Goal: Transaction & Acquisition: Purchase product/service

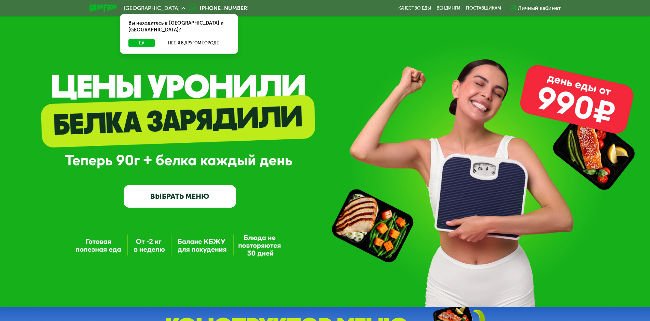
click at [161, 204] on link "ВЫБРАТЬ МЕНЮ" at bounding box center [180, 196] width 112 height 23
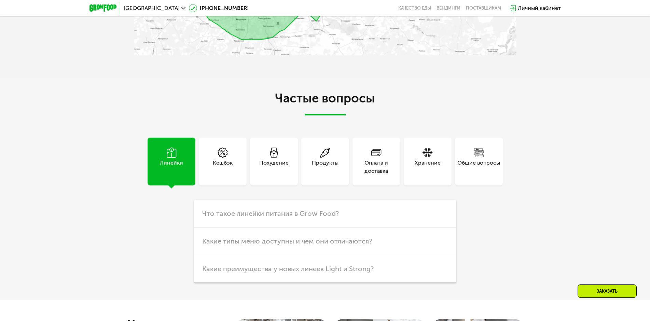
scroll to position [1754, 0]
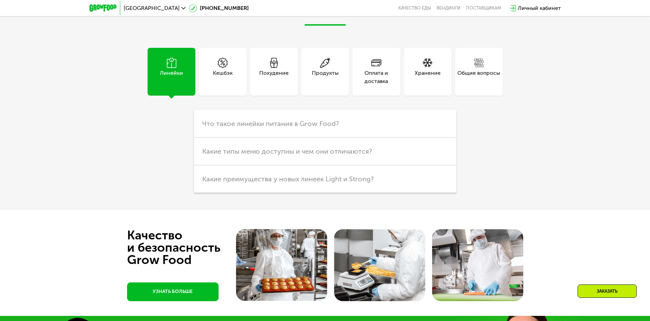
click at [268, 85] on div "Похудение" at bounding box center [273, 77] width 29 height 16
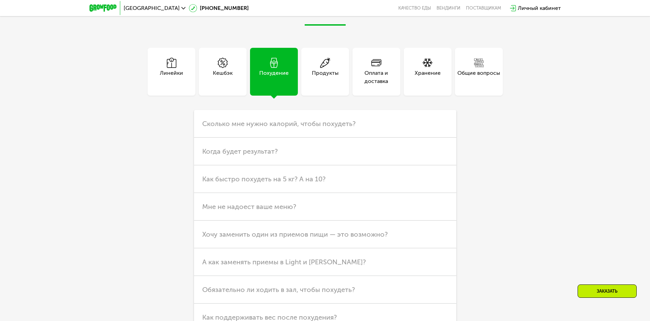
click at [365, 85] on div "Оплата и доставка" at bounding box center [377, 77] width 48 height 16
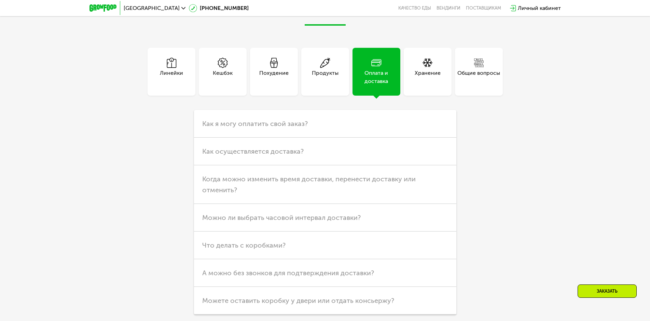
click at [437, 85] on div "Хранение" at bounding box center [428, 77] width 26 height 16
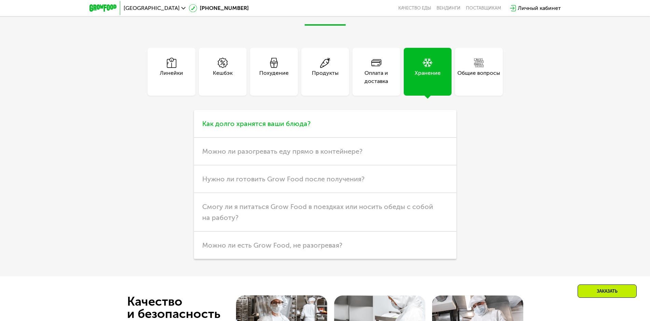
click at [341, 138] on h3 "Как долго хранятся ваши блюда?" at bounding box center [325, 124] width 262 height 28
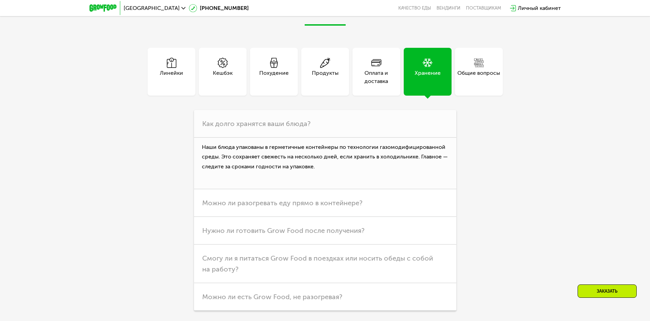
click at [355, 85] on div "Оплата и доставка" at bounding box center [377, 77] width 48 height 16
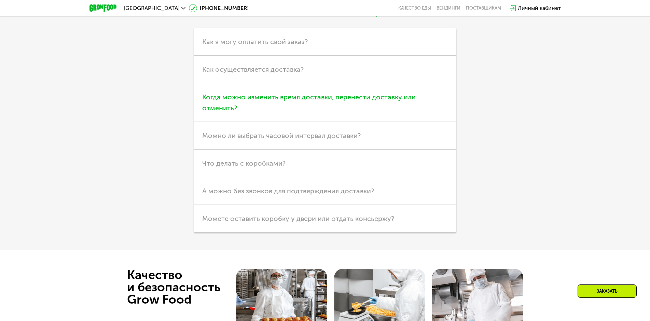
scroll to position [1857, 0]
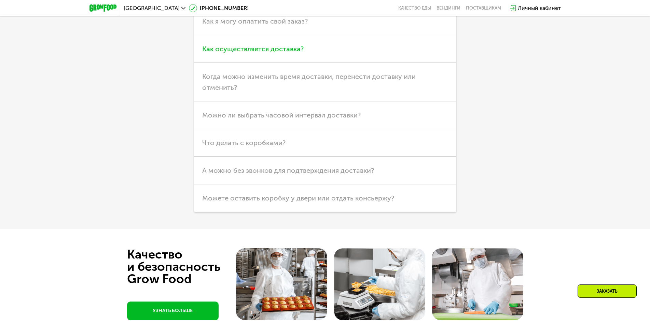
click at [260, 53] on span "Как осуществляется доставка?" at bounding box center [252, 49] width 101 height 8
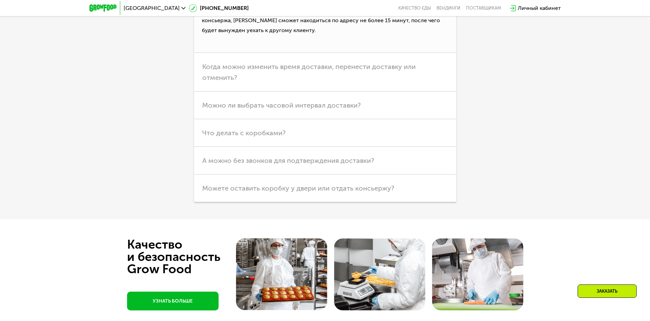
scroll to position [2028, 0]
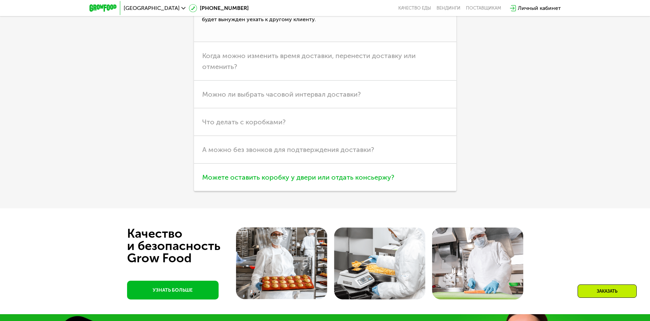
click at [222, 191] on h3 "Можете оставить коробку у двери или отдать консьержу?" at bounding box center [325, 178] width 262 height 28
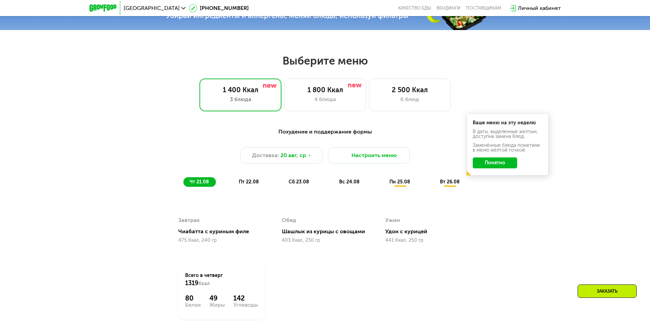
scroll to position [337, 0]
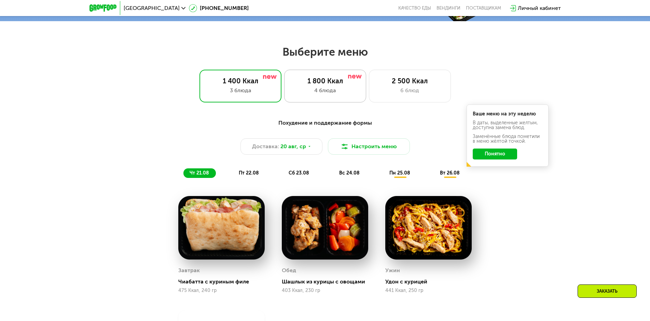
click at [326, 85] on div "1 800 Ккал" at bounding box center [325, 81] width 68 height 8
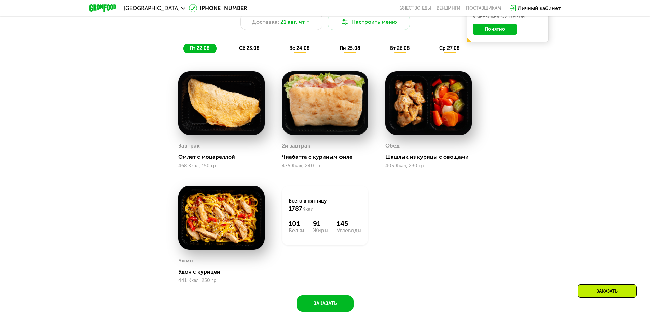
scroll to position [474, 0]
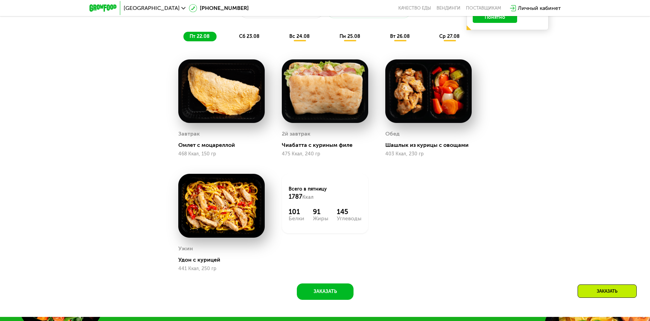
click at [246, 39] on span "сб 23.08" at bounding box center [249, 36] width 21 height 6
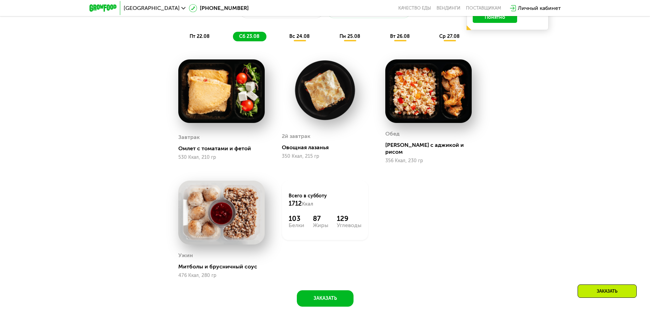
click at [300, 39] on span "вс 24.08" at bounding box center [299, 36] width 21 height 6
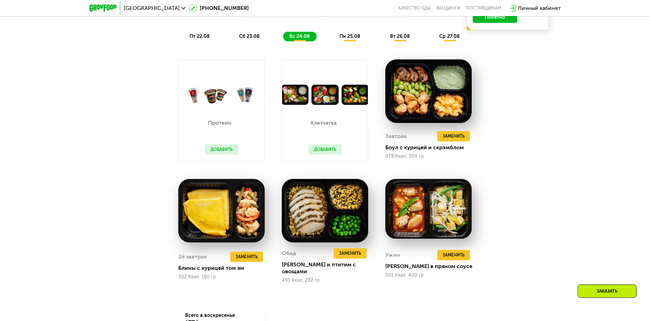
click at [325, 151] on button "Добавить" at bounding box center [325, 150] width 33 height 10
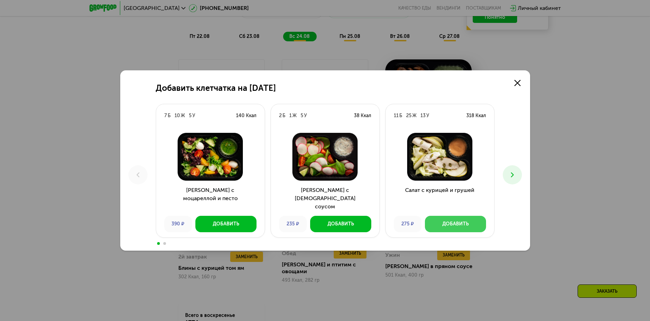
click at [442, 226] on button "Добавить" at bounding box center [455, 224] width 61 height 16
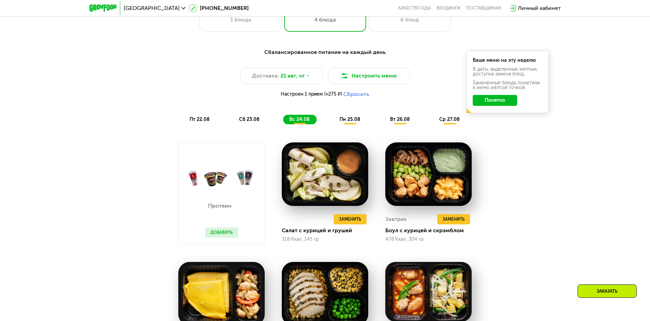
scroll to position [406, 0]
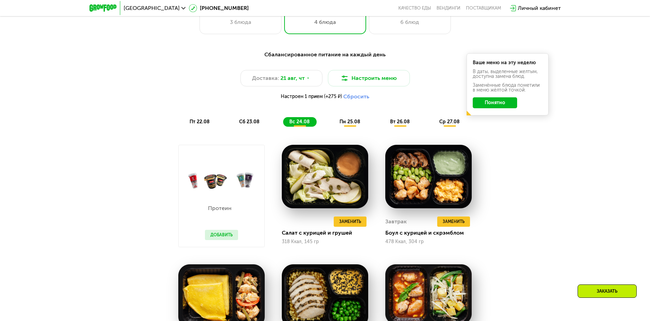
click at [349, 124] on span "пн 25.08" at bounding box center [350, 122] width 21 height 6
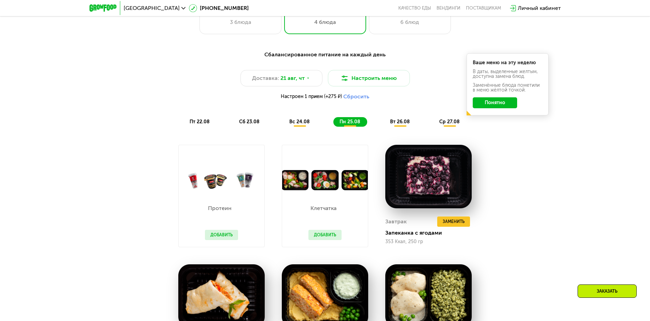
drag, startPoint x: 405, startPoint y: 117, endPoint x: 401, endPoint y: 125, distance: 8.4
click at [402, 124] on div "Сбалансированное питание на каждый день Доставка: [DATE] Настроить меню Настрое…" at bounding box center [325, 89] width 405 height 76
click at [401, 125] on span "вт 26.08" at bounding box center [400, 122] width 20 height 6
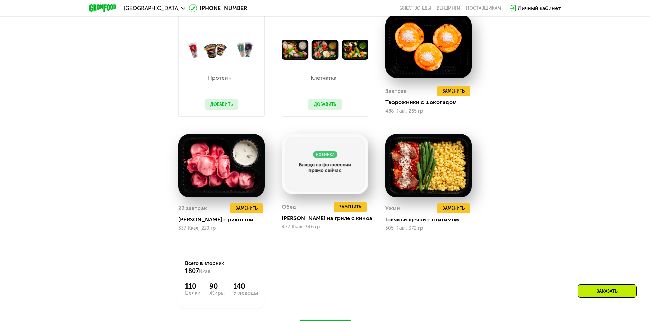
scroll to position [542, 0]
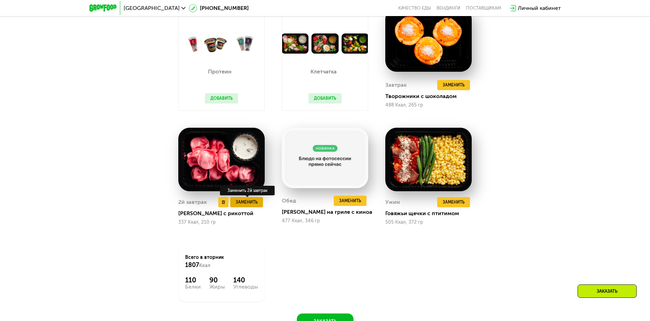
click at [252, 205] on span "Заменить" at bounding box center [247, 202] width 22 height 7
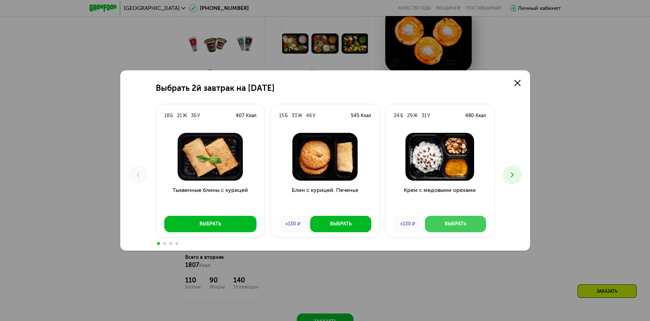
click at [461, 222] on div "Выбрать" at bounding box center [456, 224] width 22 height 7
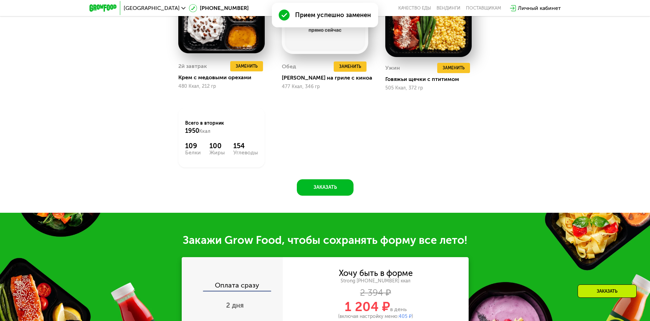
scroll to position [645, 0]
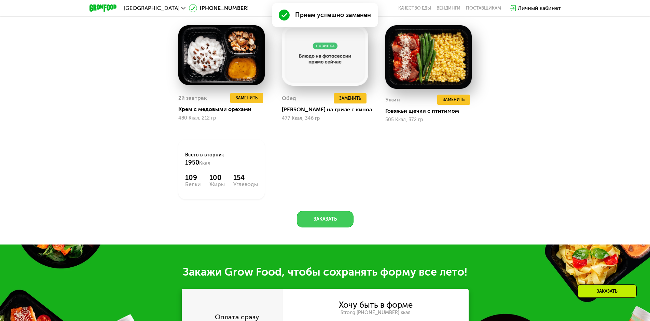
click at [338, 219] on button "Заказать" at bounding box center [325, 219] width 57 height 16
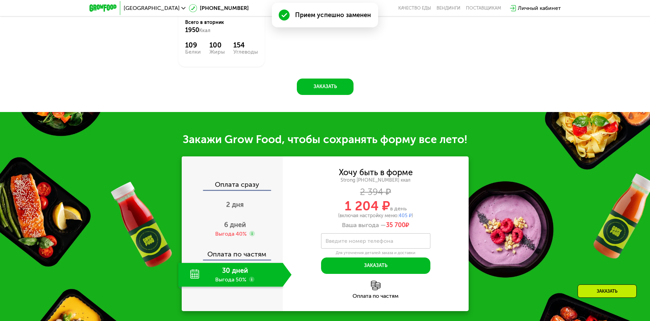
scroll to position [892, 0]
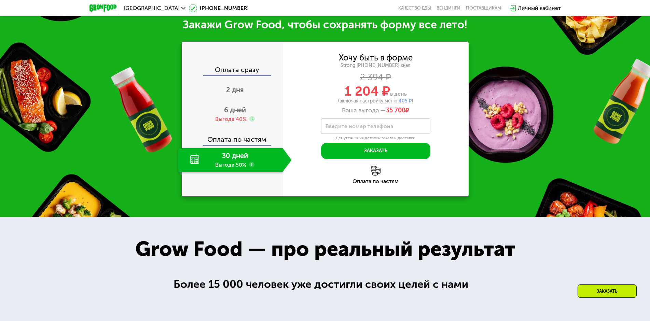
click at [197, 159] on div "30 дней Выгода 50%" at bounding box center [230, 160] width 105 height 24
click at [222, 162] on div "30 дней Выгода 50%" at bounding box center [230, 160] width 105 height 24
click at [240, 169] on div "30 дней Выгода 50%" at bounding box center [230, 160] width 105 height 24
click at [242, 113] on span "6 дней" at bounding box center [235, 110] width 22 height 8
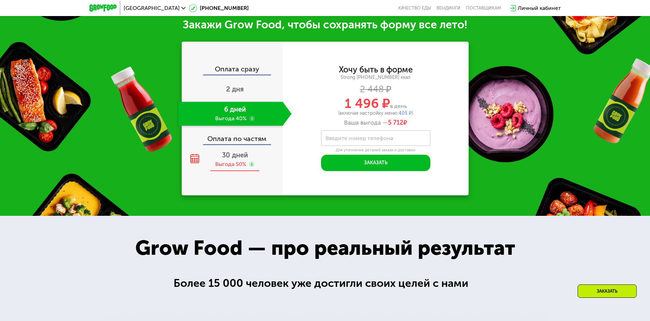
click at [220, 163] on div "Выгода 50%" at bounding box center [230, 165] width 31 height 8
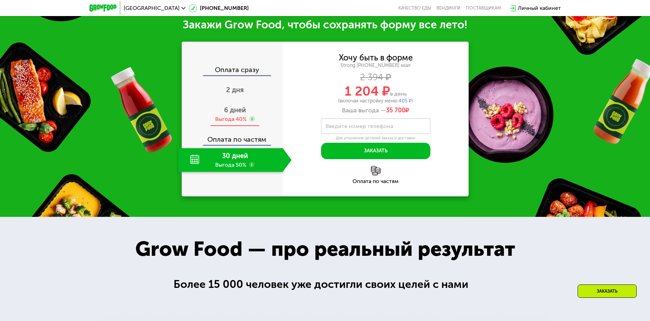
click at [241, 113] on span "6 дней" at bounding box center [235, 110] width 22 height 8
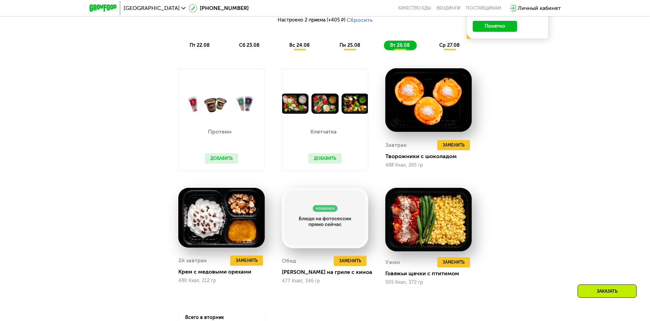
scroll to position [0, 0]
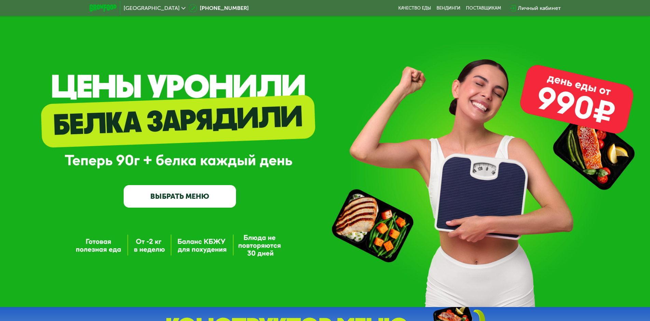
click at [189, 195] on link "ВЫБРАТЬ МЕНЮ" at bounding box center [180, 196] width 112 height 23
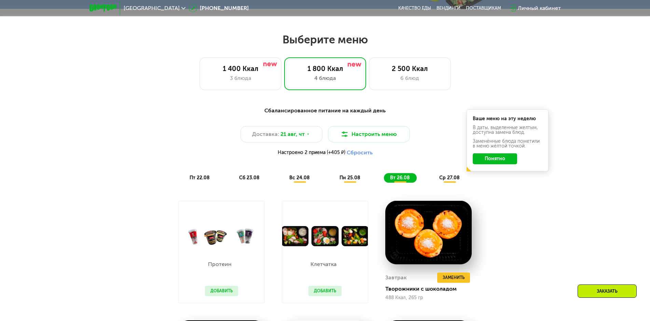
scroll to position [369, 0]
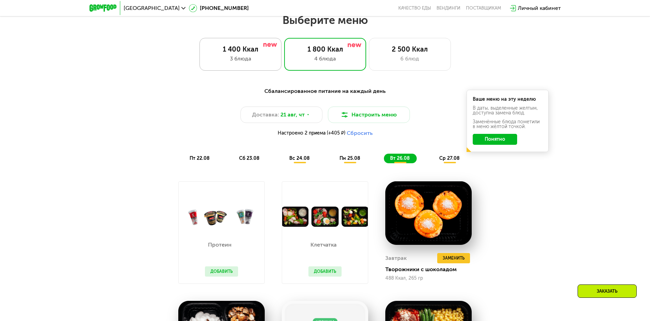
click at [254, 62] on div "3 блюда" at bounding box center [241, 59] width 68 height 8
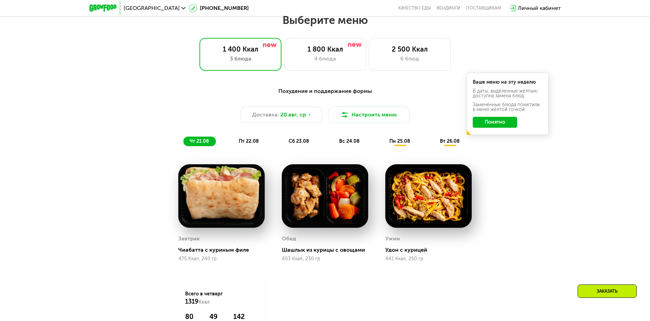
click at [283, 142] on div "пт 22.08" at bounding box center [299, 142] width 33 height 10
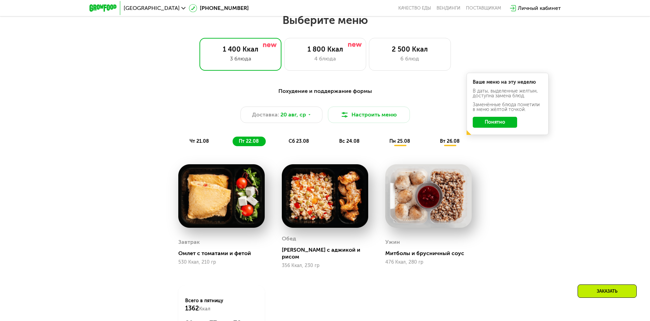
click at [293, 144] on span "сб 23.08" at bounding box center [299, 141] width 21 height 6
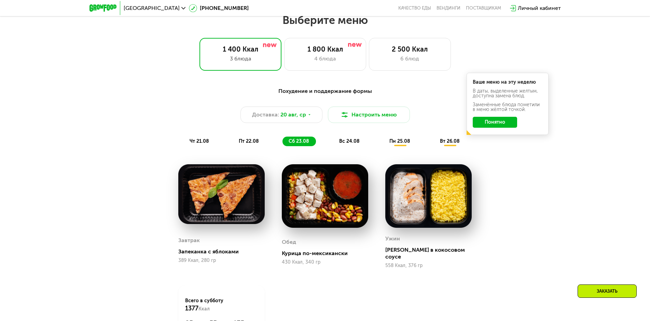
click at [383, 146] on div "вс 24.08" at bounding box center [400, 142] width 34 height 10
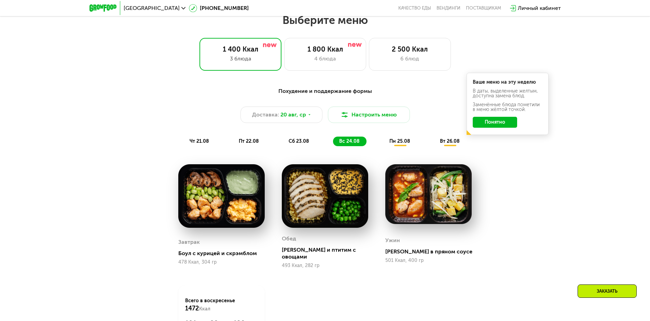
click at [397, 143] on span "пн 25.08" at bounding box center [400, 141] width 21 height 6
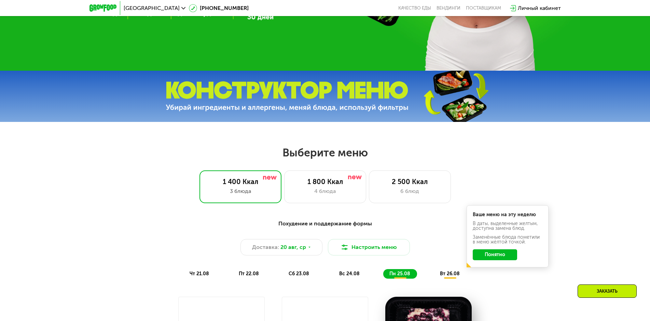
scroll to position [232, 0]
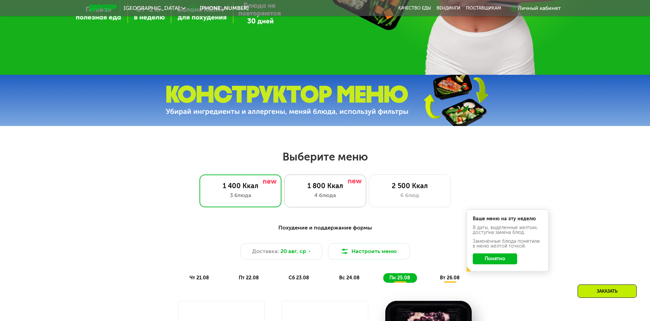
click at [322, 199] on div "4 блюда" at bounding box center [325, 195] width 68 height 8
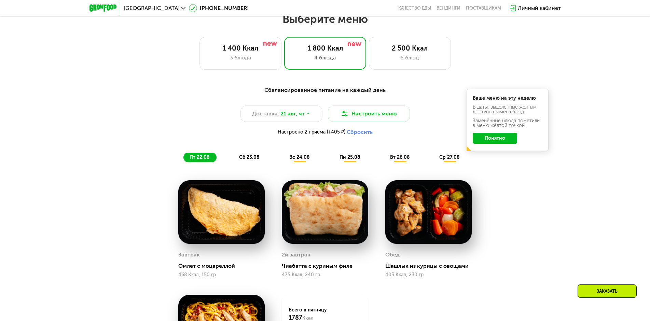
scroll to position [301, 0]
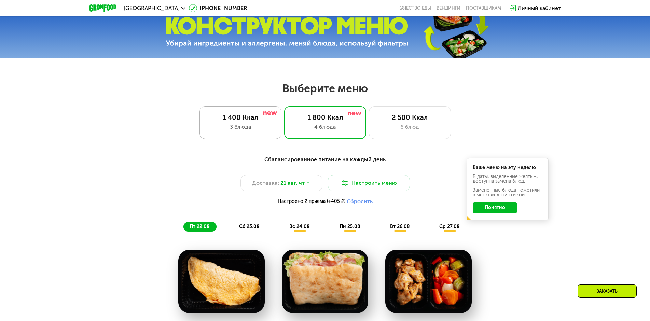
click at [240, 122] on div "1 400 Ккал" at bounding box center [241, 117] width 68 height 8
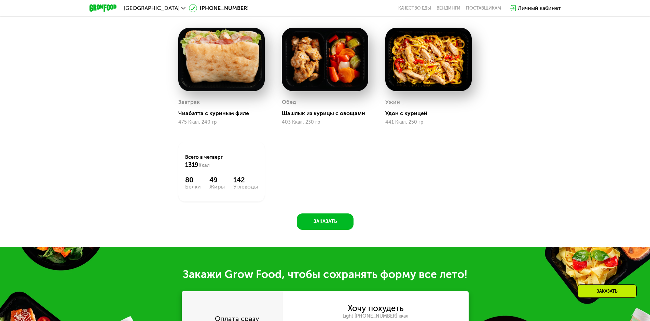
scroll to position [437, 0]
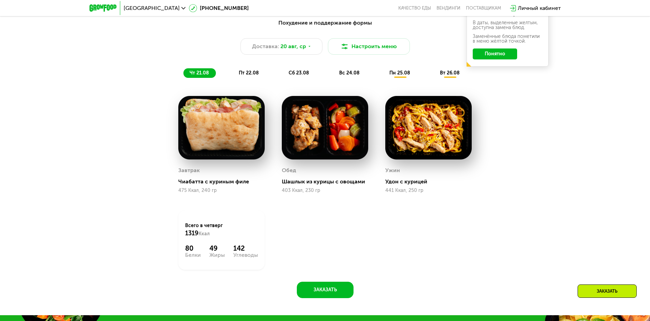
click at [283, 72] on div "пт 22.08" at bounding box center [299, 73] width 33 height 10
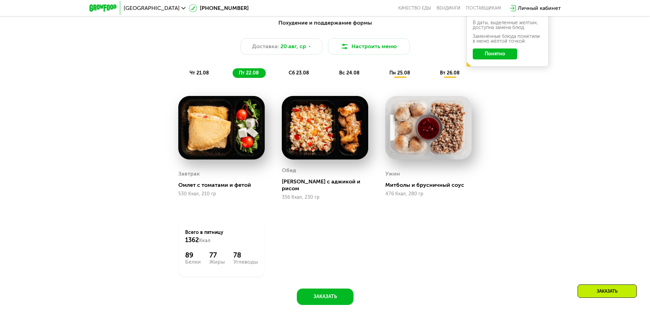
click at [301, 73] on span "сб 23.08" at bounding box center [299, 73] width 21 height 6
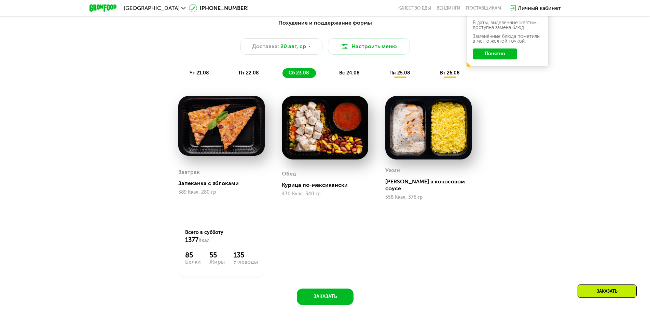
click at [347, 75] on span "вс 24.08" at bounding box center [349, 73] width 21 height 6
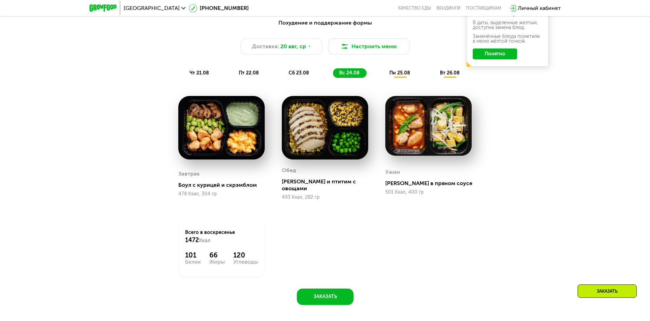
click at [405, 76] on span "пн 25.08" at bounding box center [400, 73] width 21 height 6
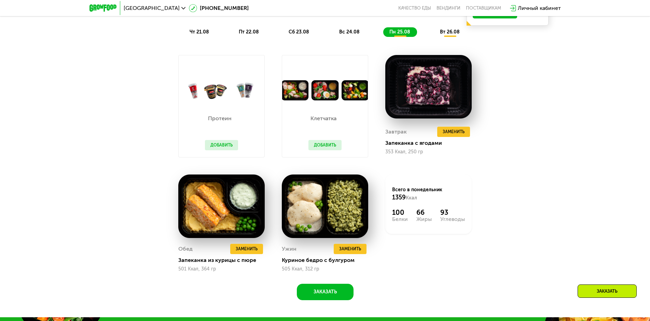
scroll to position [403, 0]
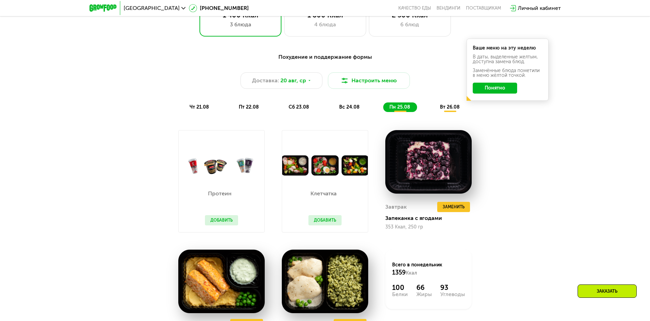
click at [452, 110] on span "вт 26.08" at bounding box center [450, 107] width 20 height 6
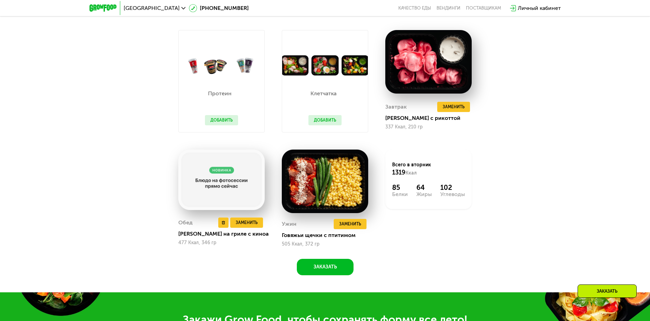
scroll to position [472, 0]
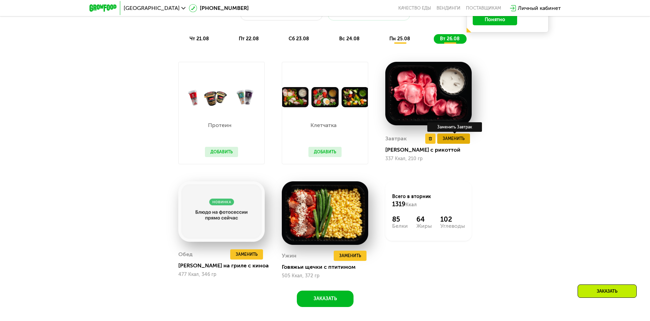
click at [460, 137] on button "Заменить" at bounding box center [453, 139] width 33 height 10
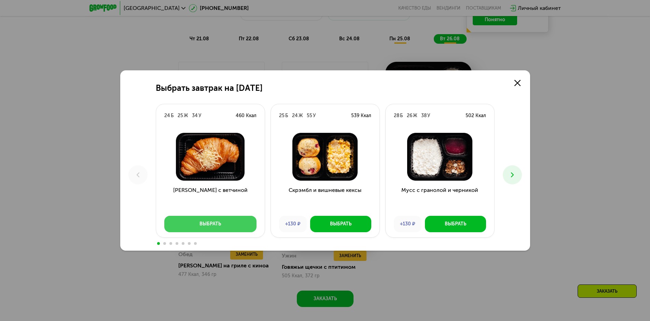
click at [199, 226] on button "Выбрать" at bounding box center [210, 224] width 92 height 16
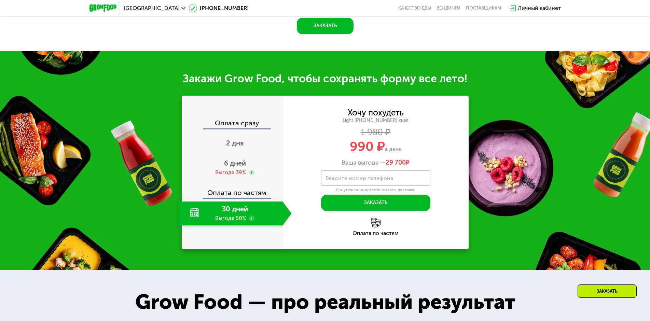
scroll to position [779, 0]
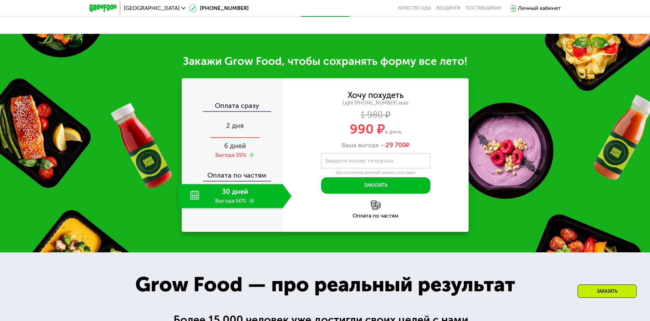
click at [233, 137] on div "2 дня" at bounding box center [234, 126] width 113 height 24
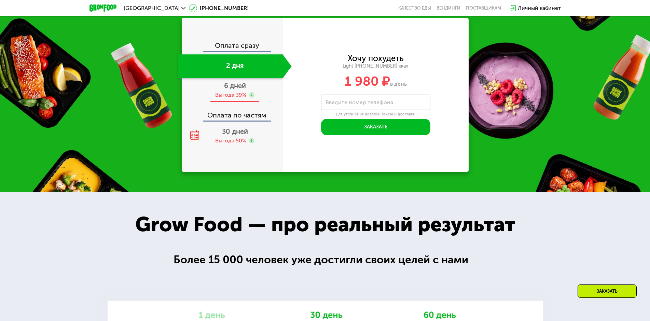
click at [245, 90] on span "6 дней" at bounding box center [235, 86] width 22 height 8
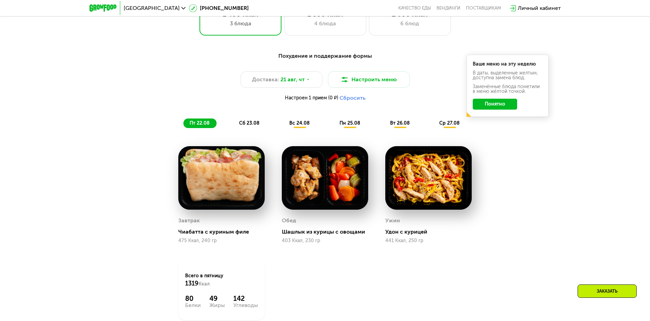
scroll to position [425, 0]
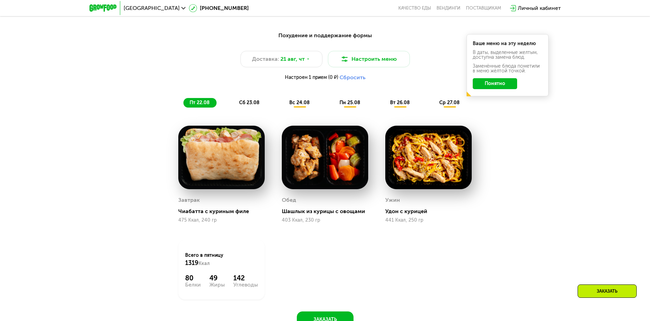
click at [283, 107] on div "сб 23.08" at bounding box center [299, 103] width 33 height 10
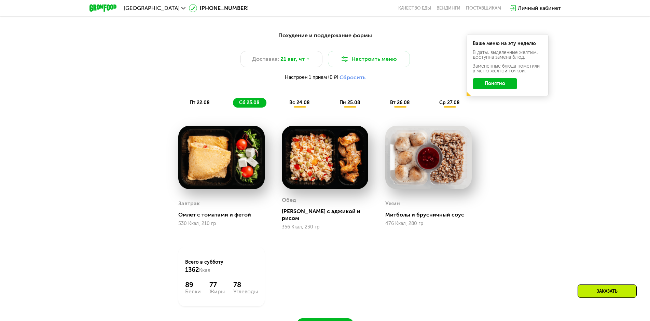
click at [305, 105] on span "вс 24.08" at bounding box center [299, 103] width 21 height 6
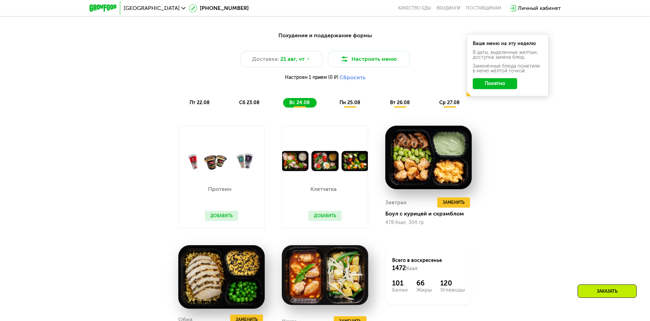
scroll to position [459, 0]
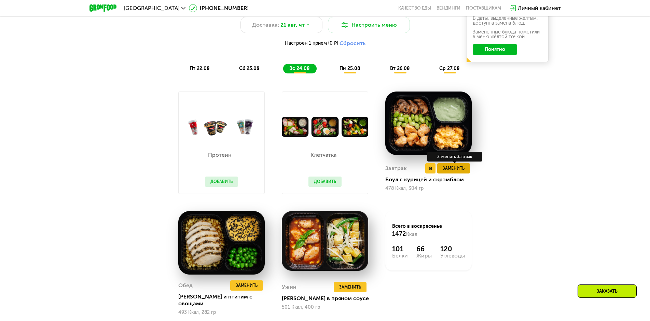
click at [456, 169] on span "Заменить" at bounding box center [454, 168] width 22 height 7
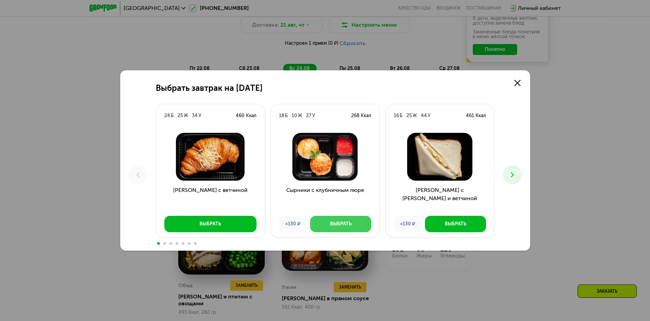
click at [336, 229] on button "Выбрать" at bounding box center [340, 224] width 61 height 16
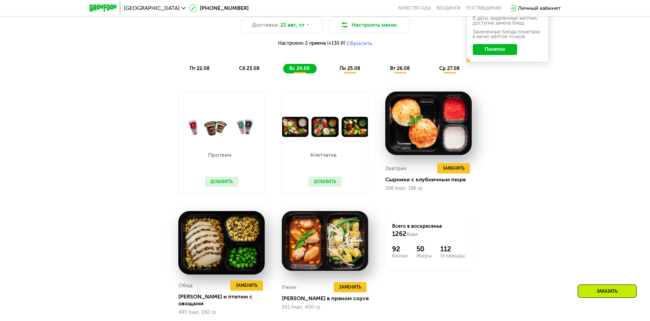
click at [354, 71] on span "пн 25.08" at bounding box center [350, 69] width 21 height 6
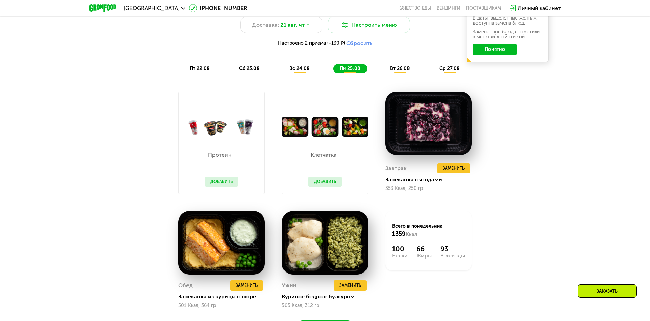
click at [433, 73] on div "вт 26.08" at bounding box center [449, 69] width 33 height 10
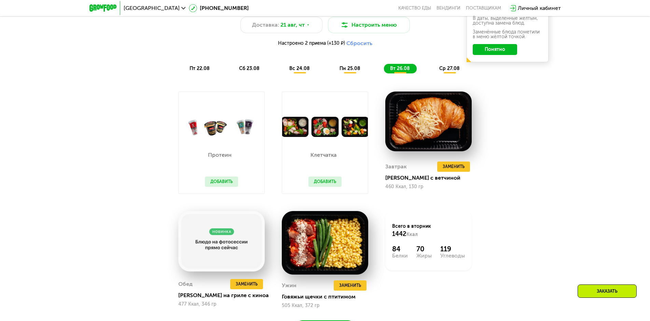
click at [447, 71] on span "ср 27.08" at bounding box center [449, 69] width 21 height 6
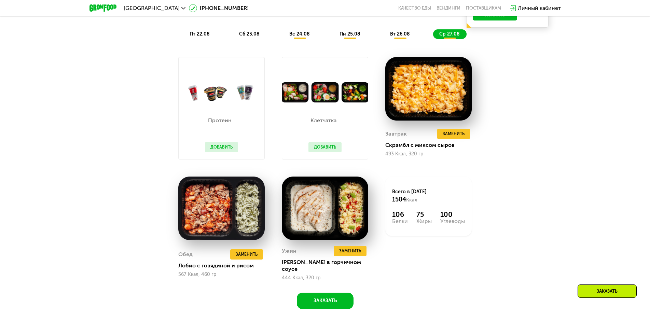
scroll to position [527, 0]
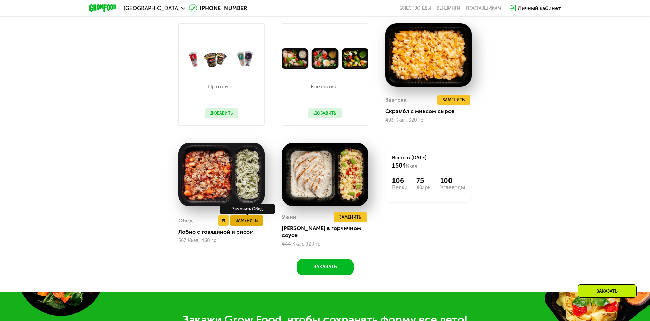
click at [232, 220] on button "Заменить" at bounding box center [246, 221] width 33 height 10
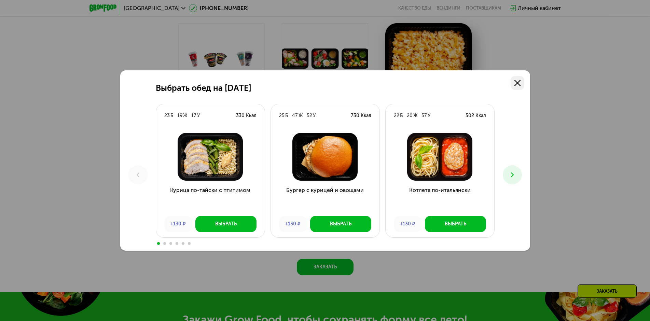
click at [522, 83] on link at bounding box center [518, 83] width 14 height 14
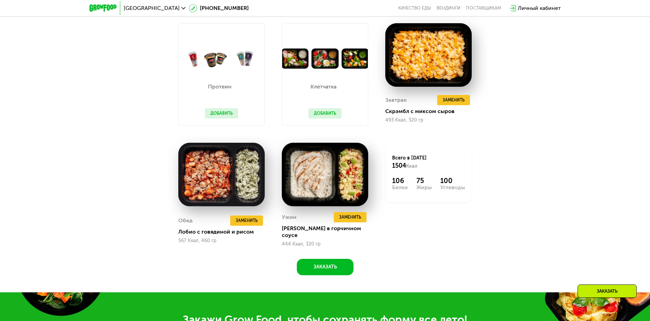
click at [223, 115] on button "Добавить" at bounding box center [221, 113] width 33 height 10
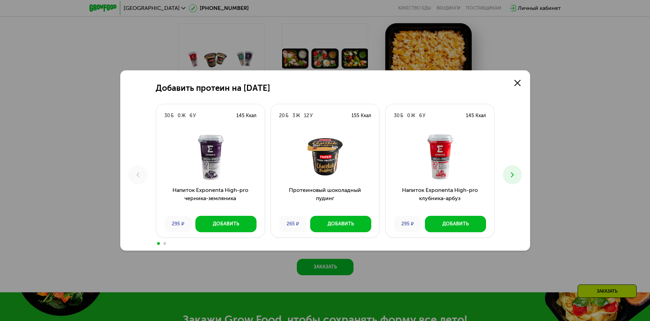
click at [515, 177] on icon at bounding box center [512, 175] width 8 height 8
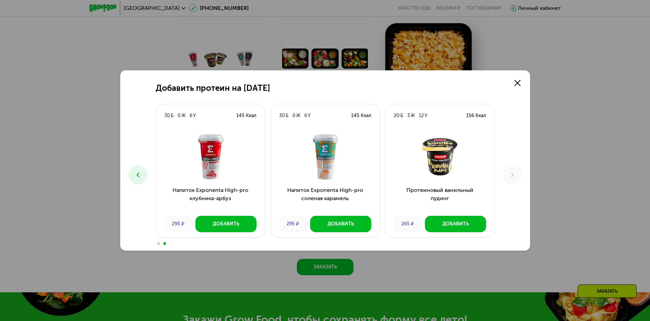
click at [422, 153] on img at bounding box center [440, 157] width 98 height 48
click at [458, 221] on div "Добавить" at bounding box center [455, 224] width 26 height 7
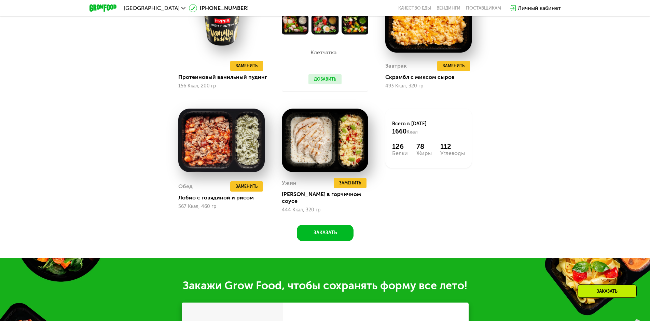
scroll to position [493, 0]
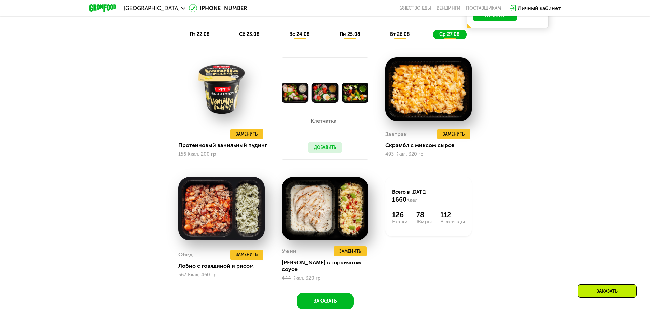
click at [400, 34] on span "вт 26.08" at bounding box center [400, 34] width 20 height 6
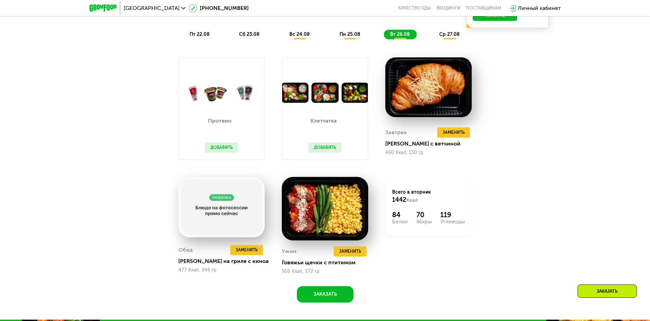
click at [221, 152] on button "Добавить" at bounding box center [221, 147] width 33 height 10
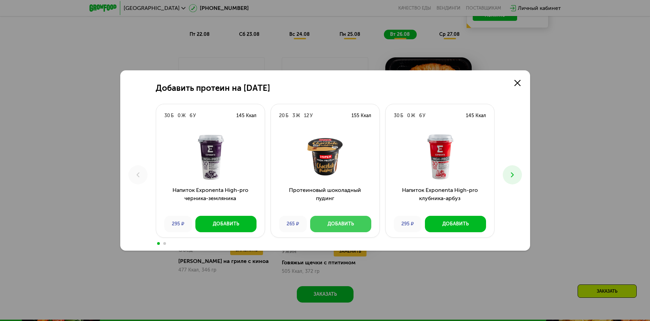
click at [354, 227] on button "Добавить" at bounding box center [340, 224] width 61 height 16
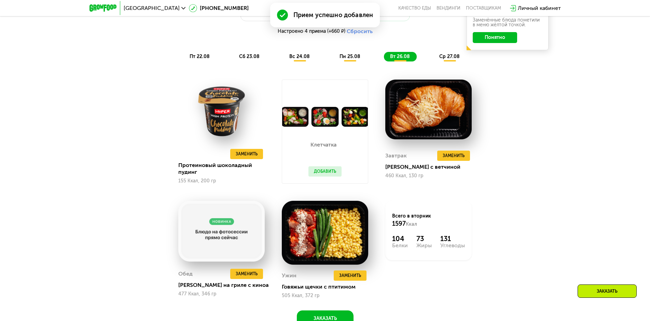
scroll to position [459, 0]
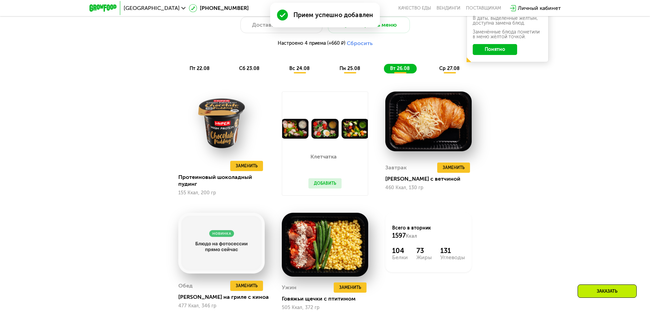
click at [347, 71] on span "пн 25.08" at bounding box center [350, 69] width 21 height 6
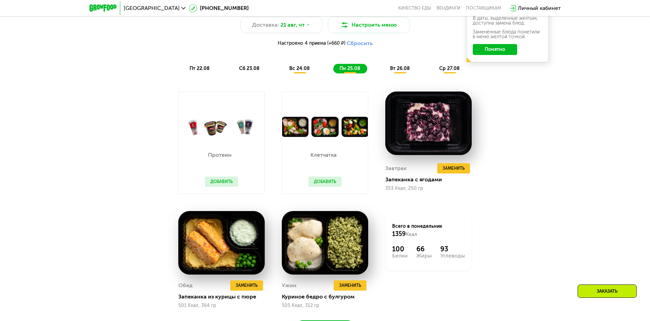
click at [221, 183] on button "Добавить" at bounding box center [221, 182] width 33 height 10
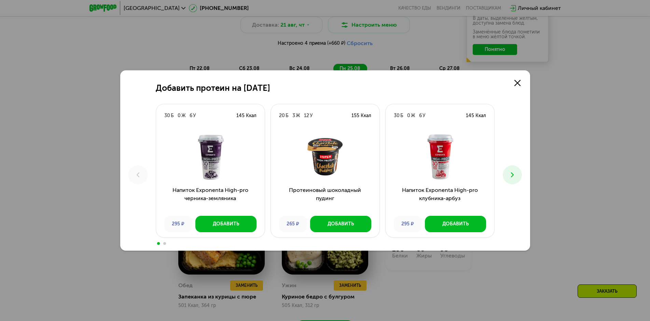
click at [514, 177] on icon at bounding box center [512, 175] width 8 height 8
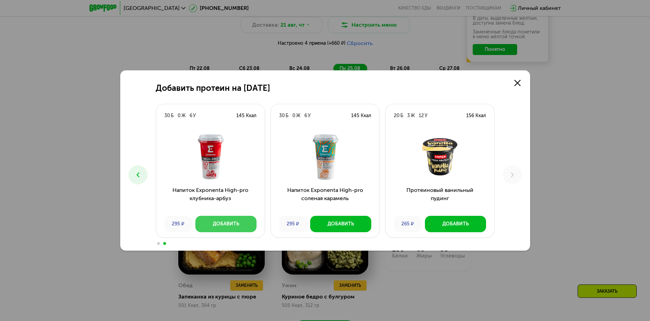
click at [224, 228] on button "Добавить" at bounding box center [225, 224] width 61 height 16
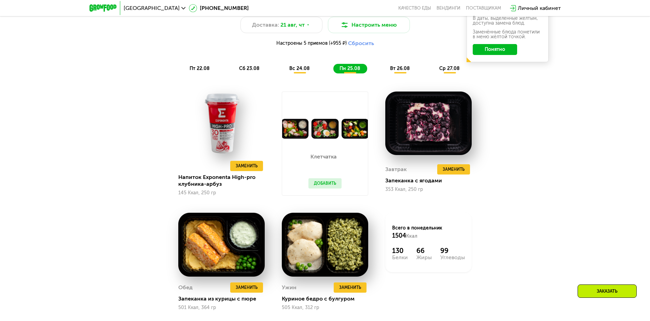
click at [299, 71] on span "вс 24.08" at bounding box center [299, 69] width 21 height 6
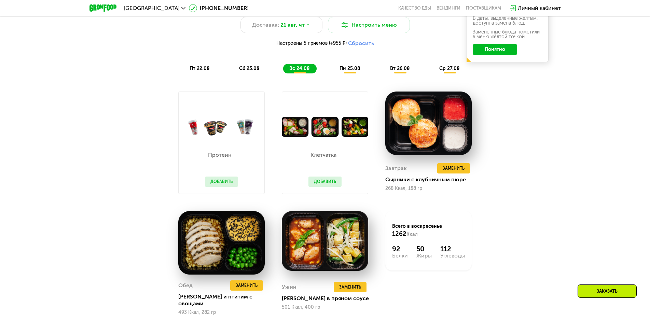
click at [222, 183] on button "Добавить" at bounding box center [221, 182] width 33 height 10
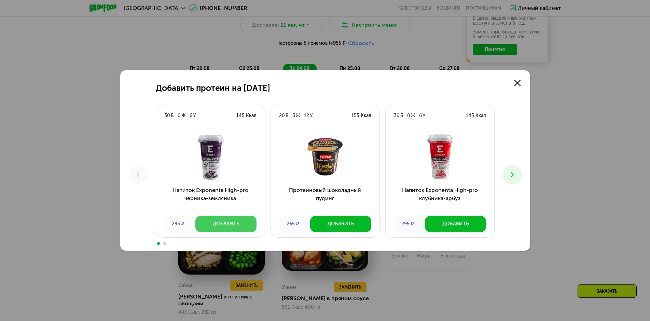
click at [222, 227] on div "Добавить" at bounding box center [226, 224] width 26 height 7
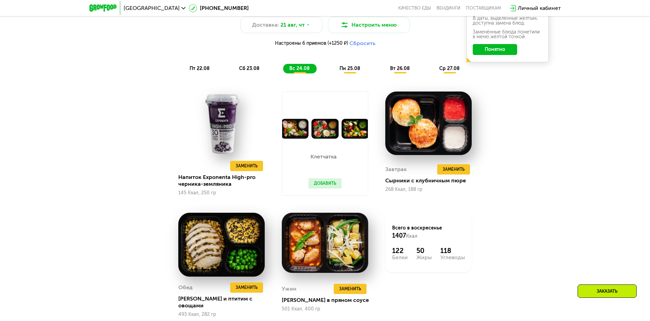
click at [547, 134] on div "Похудение и поддержание формы Доставка: [DATE] Настроить меню Настроены 6 прием…" at bounding box center [325, 175] width 650 height 375
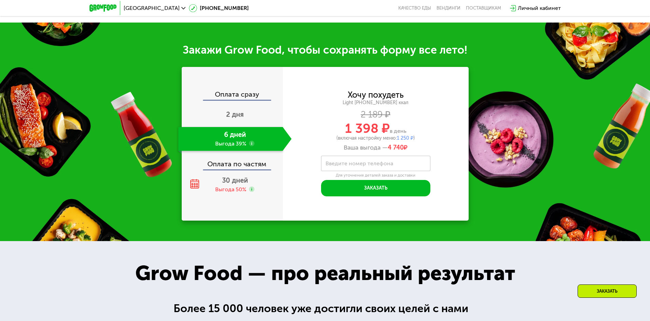
scroll to position [801, 0]
